Goal: Information Seeking & Learning: Learn about a topic

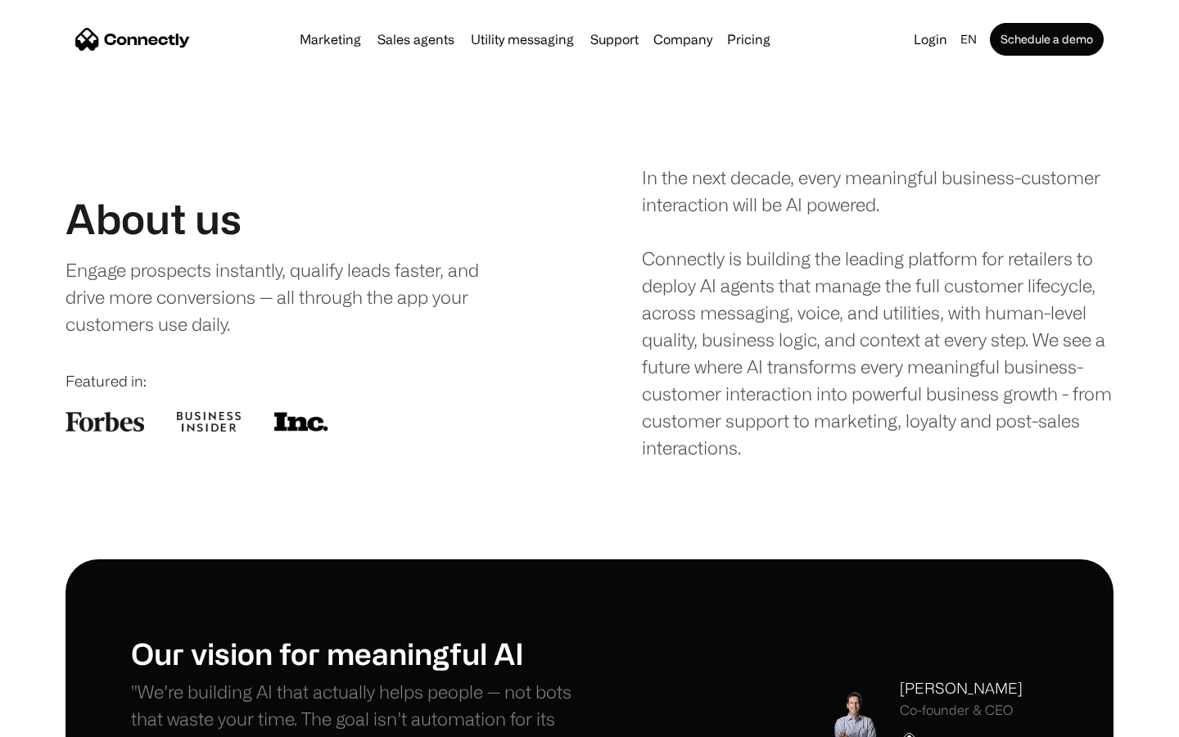
scroll to position [2400, 0]
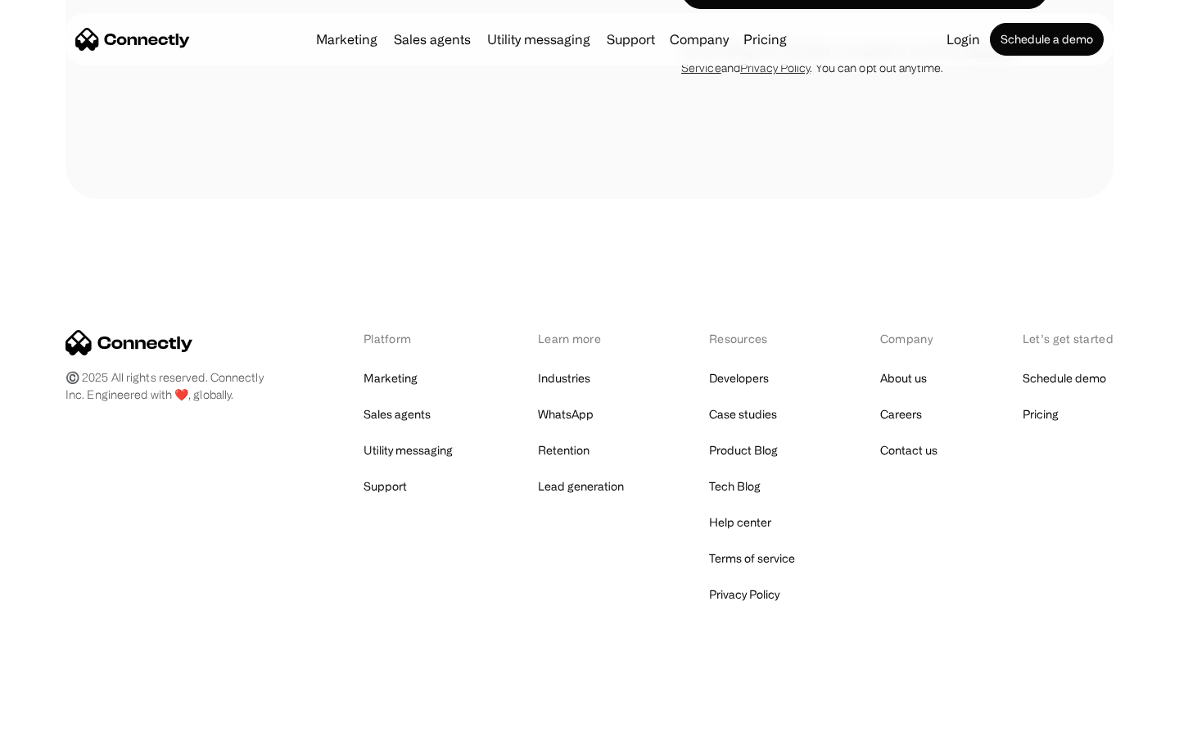
scroll to position [1789, 0]
